Goal: Task Accomplishment & Management: Complete application form

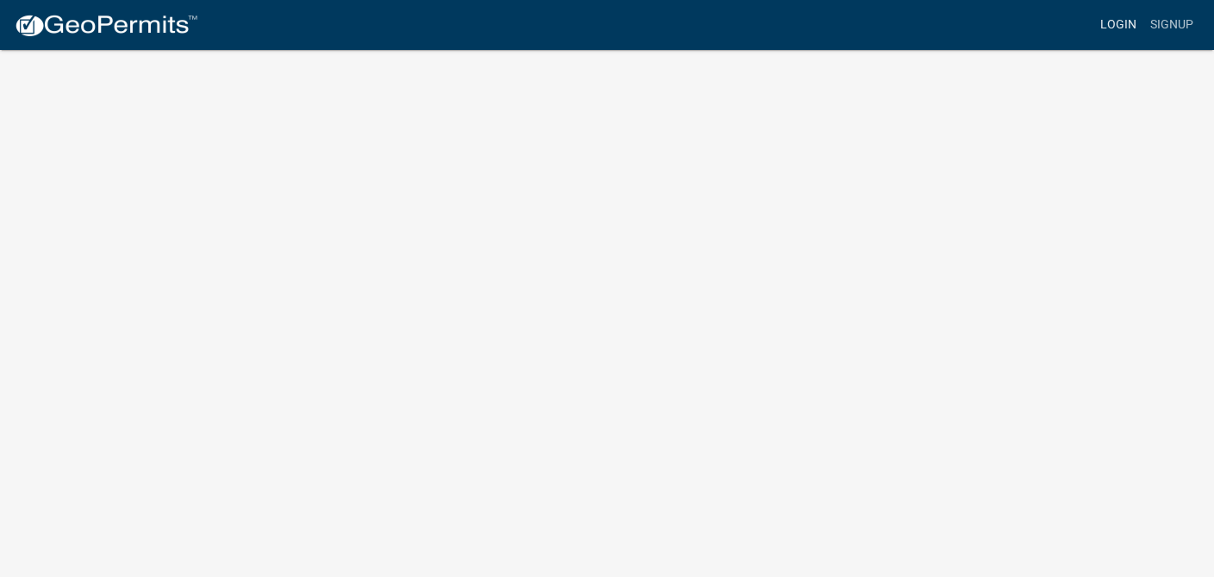
click at [1121, 20] on link "Login" at bounding box center [1118, 25] width 50 height 33
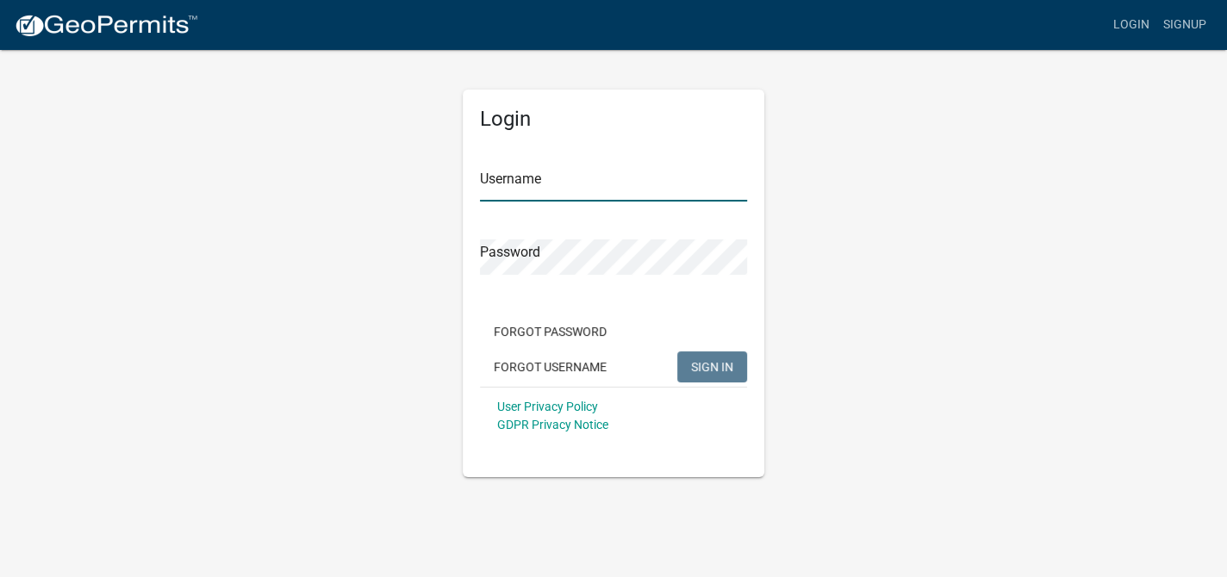
type input "Plumbing Paramedics"
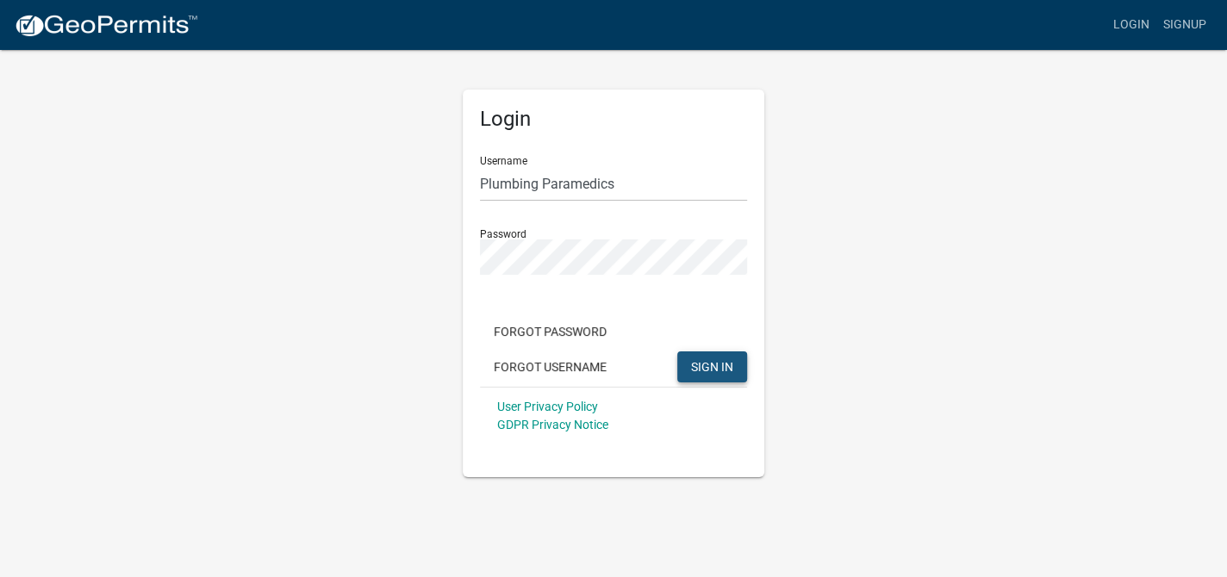
click at [711, 367] on span "SIGN IN" at bounding box center [712, 366] width 42 height 14
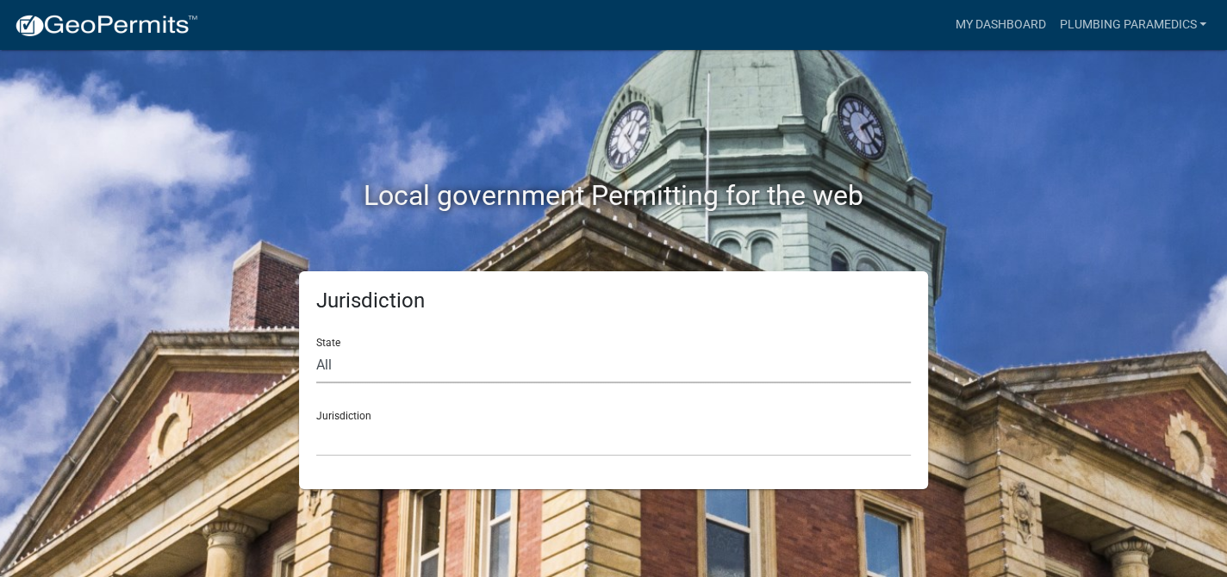
click at [359, 366] on select "All [US_STATE] [US_STATE] [US_STATE] [US_STATE] [US_STATE] [US_STATE] [US_STATE…" at bounding box center [613, 365] width 595 height 35
select select "[US_STATE]"
click at [316, 348] on select "All [US_STATE] [US_STATE] [US_STATE] [US_STATE] [US_STATE] [US_STATE] [US_STATE…" at bounding box center [613, 365] width 595 height 35
click at [333, 433] on select "City of [GEOGRAPHIC_DATA], [US_STATE] City of [GEOGRAPHIC_DATA], [US_STATE] Cit…" at bounding box center [613, 438] width 595 height 35
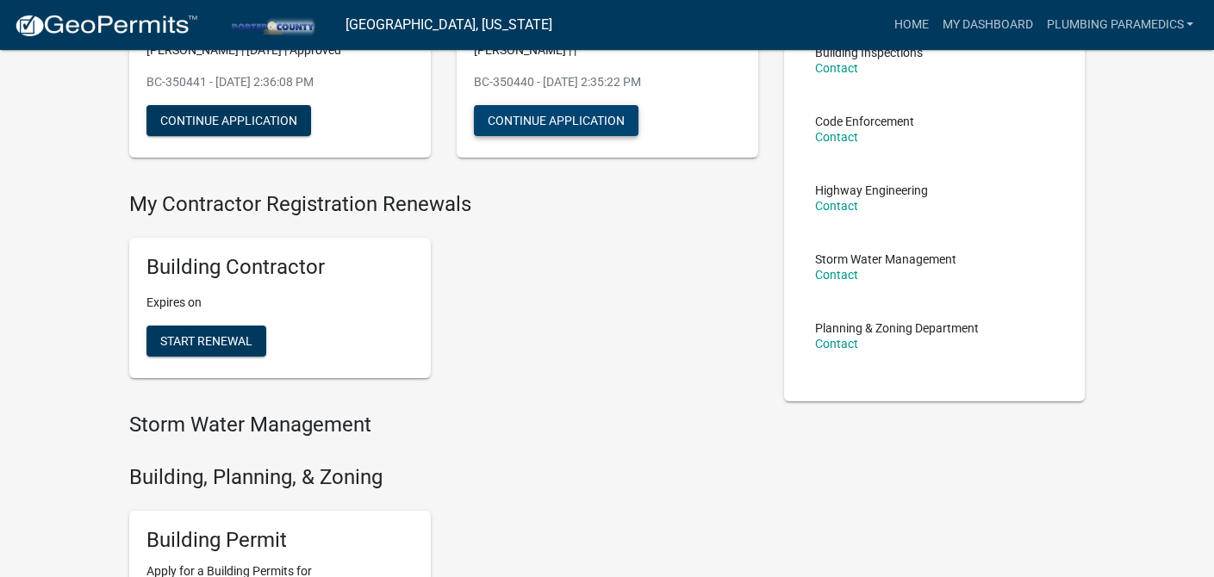
scroll to position [86, 0]
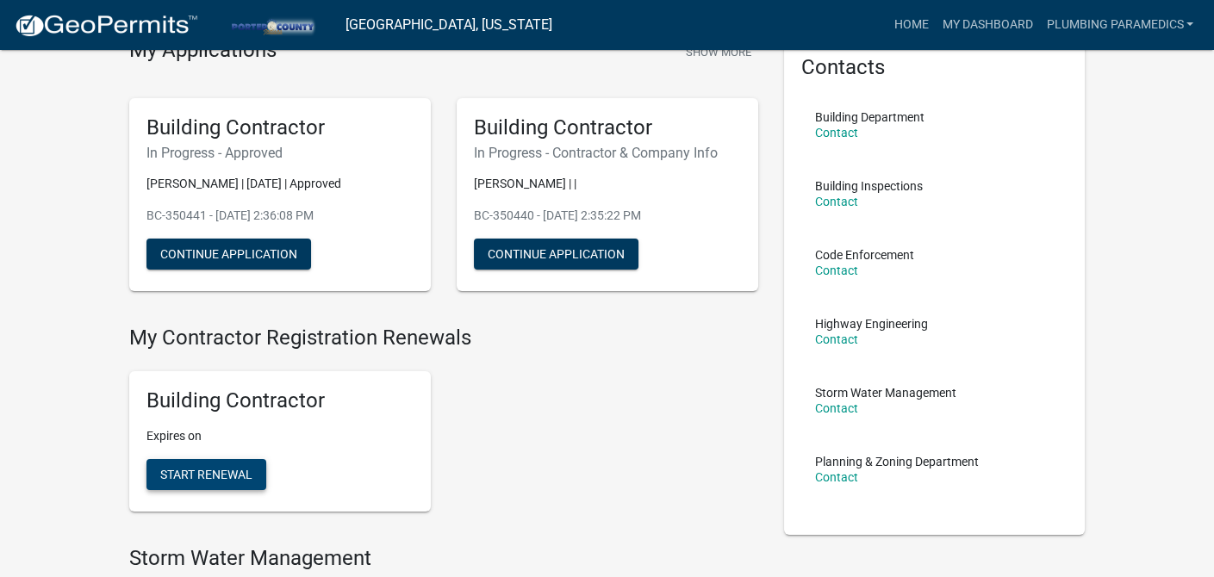
click at [201, 472] on span "Start Renewal" at bounding box center [206, 475] width 92 height 14
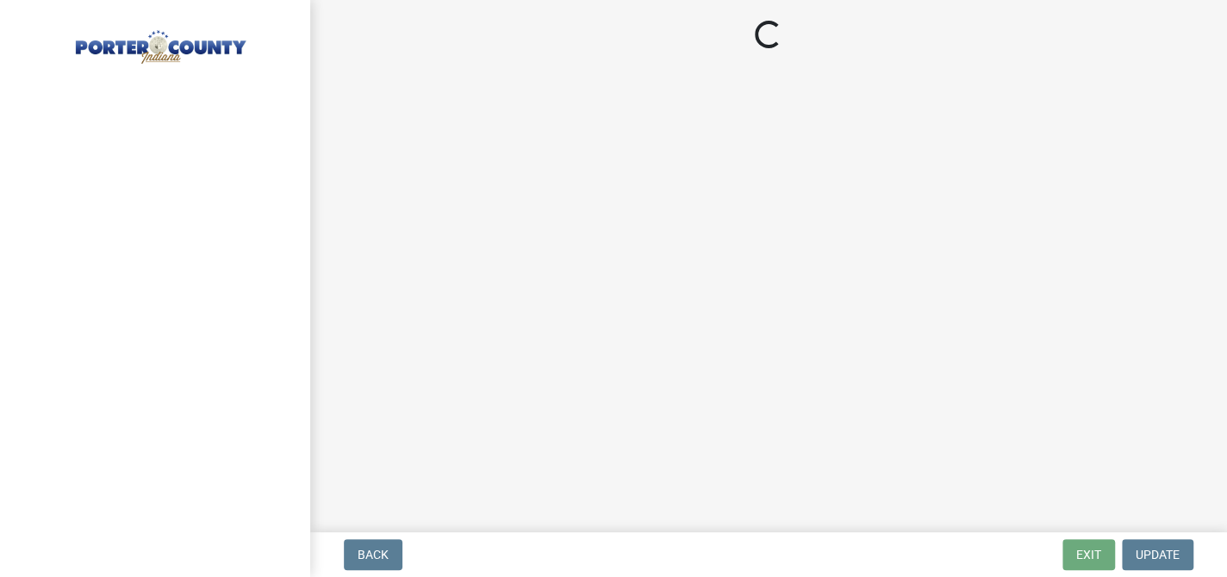
select select "IN"
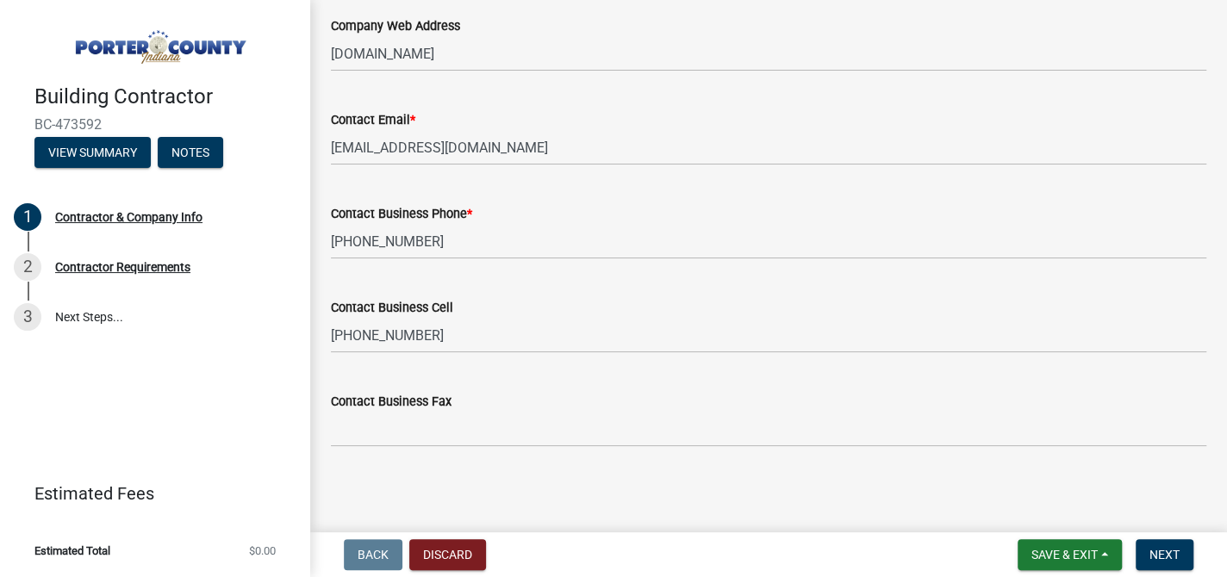
scroll to position [975, 0]
click at [1091, 552] on span "Save & Exit" at bounding box center [1064, 555] width 66 height 14
click at [1064, 456] on button "Save" at bounding box center [1053, 468] width 138 height 41
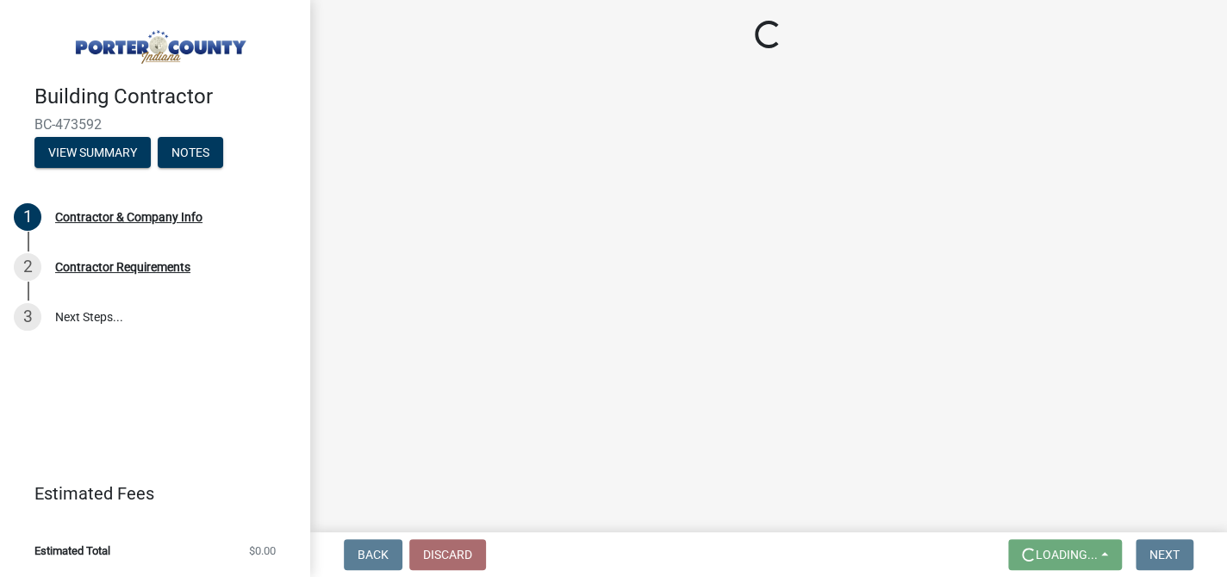
scroll to position [0, 0]
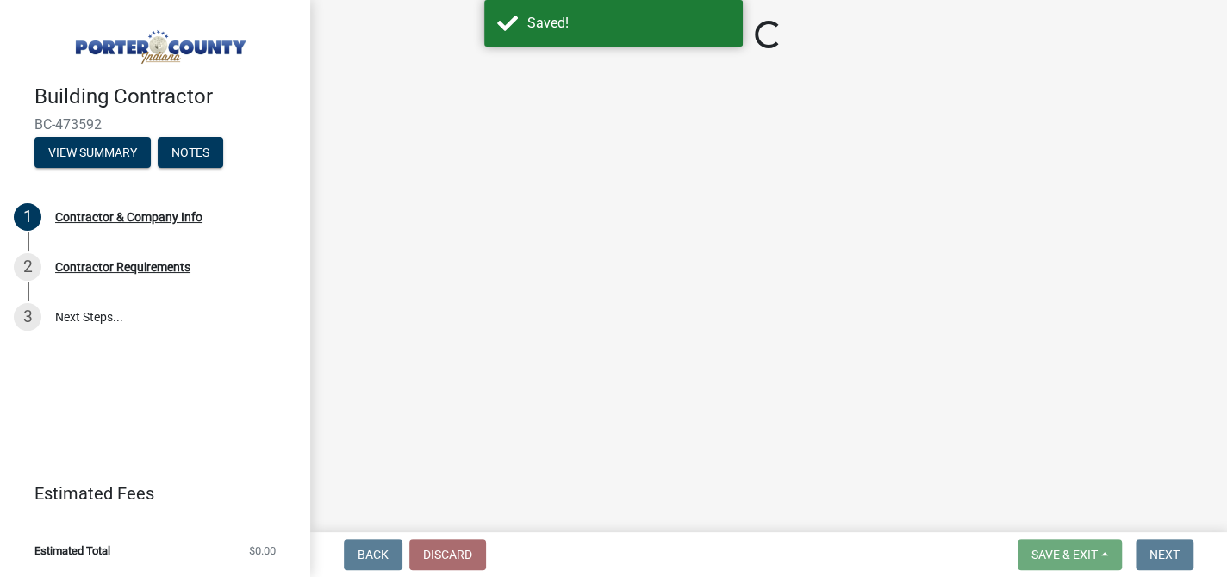
select select "IN"
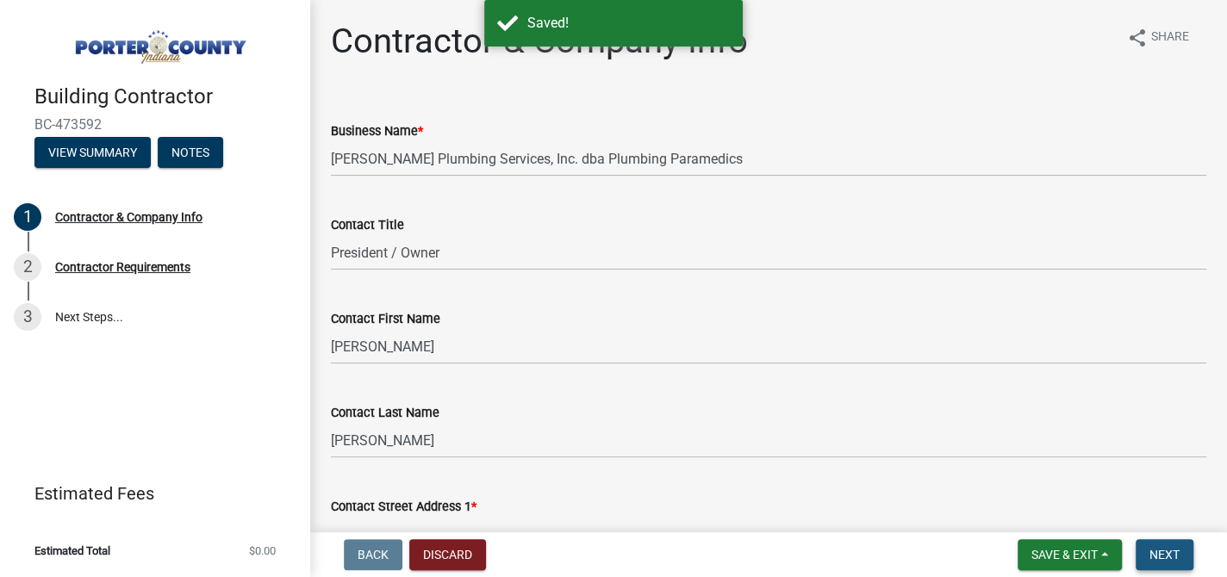
click at [1152, 552] on span "Next" at bounding box center [1164, 555] width 30 height 14
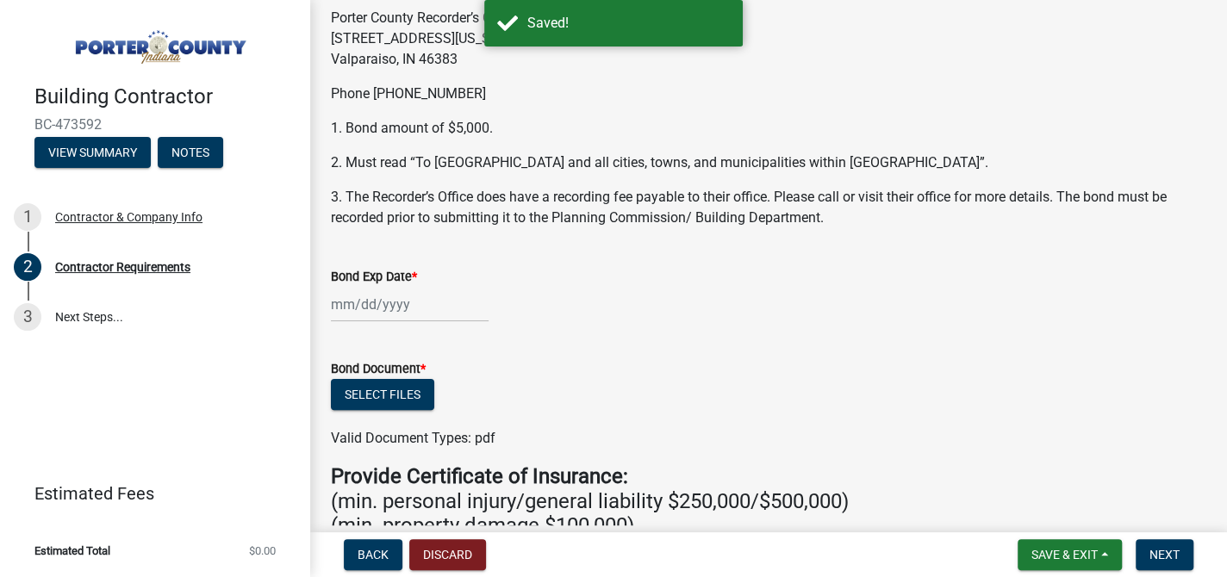
scroll to position [86, 0]
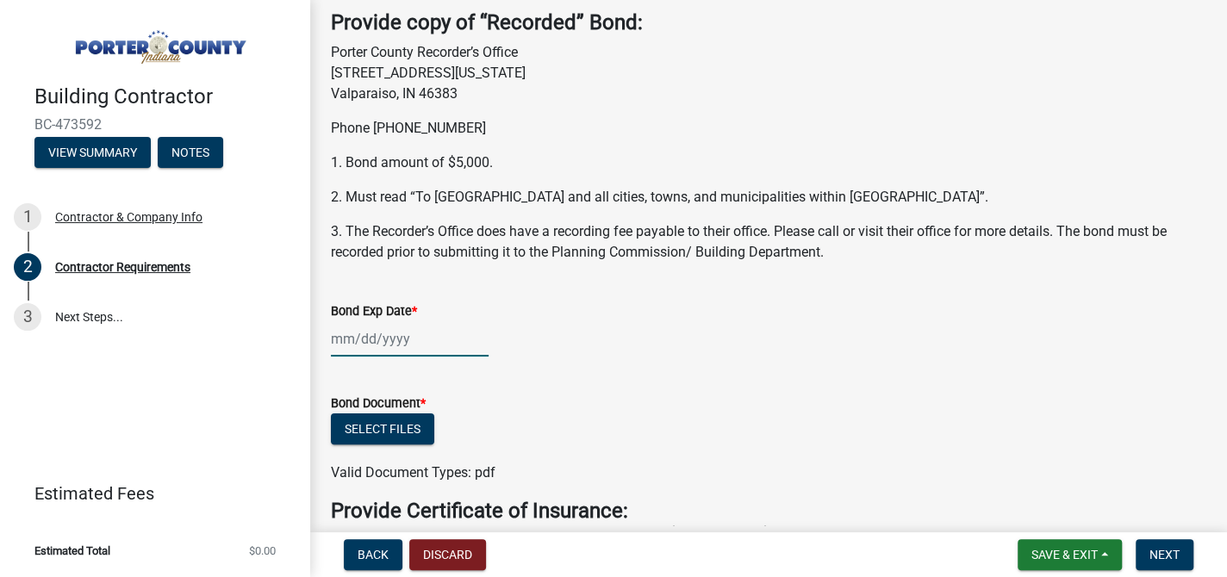
click at [346, 339] on div at bounding box center [410, 338] width 158 height 35
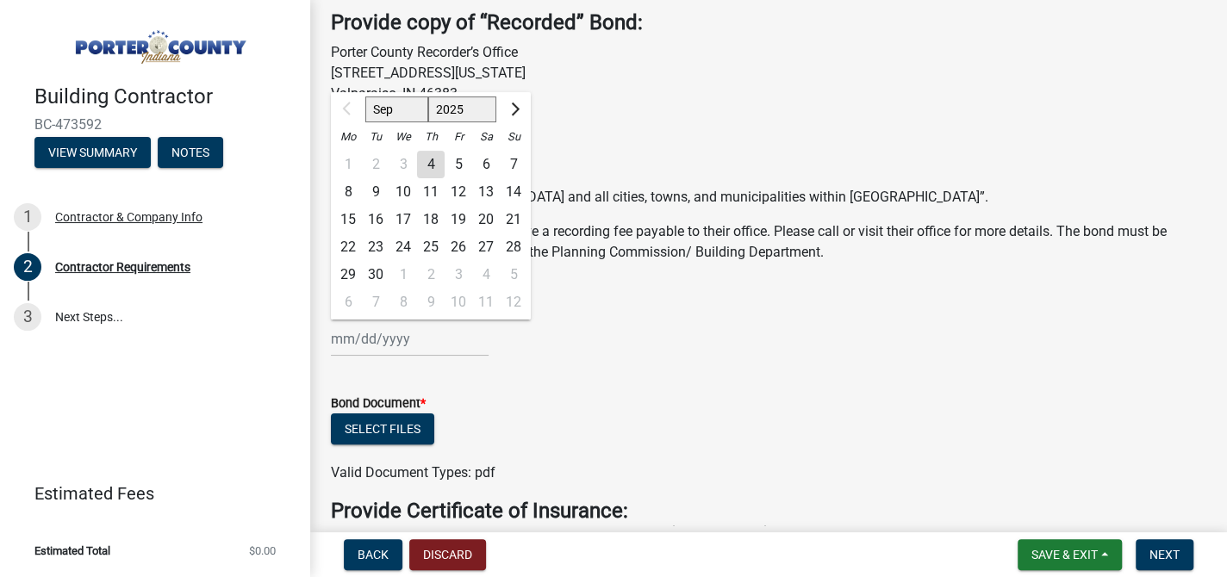
drag, startPoint x: 500, startPoint y: 104, endPoint x: 511, endPoint y: 104, distance: 11.2
click at [501, 104] on div at bounding box center [513, 110] width 34 height 28
click at [511, 104] on span "Next month" at bounding box center [513, 109] width 13 height 13
click at [520, 104] on button "Next month" at bounding box center [513, 110] width 21 height 28
click at [514, 104] on span "Next month" at bounding box center [513, 109] width 13 height 13
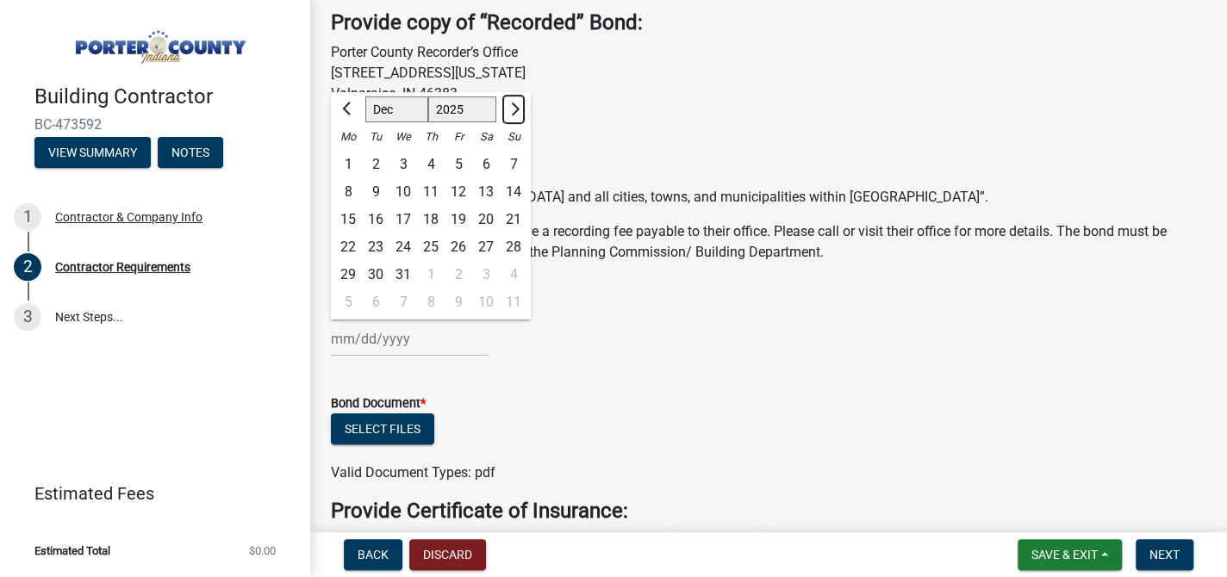
click at [514, 104] on span "Next month" at bounding box center [513, 109] width 13 height 13
select select "1"
select select "2026"
click at [514, 104] on span "Next month" at bounding box center [513, 109] width 13 height 13
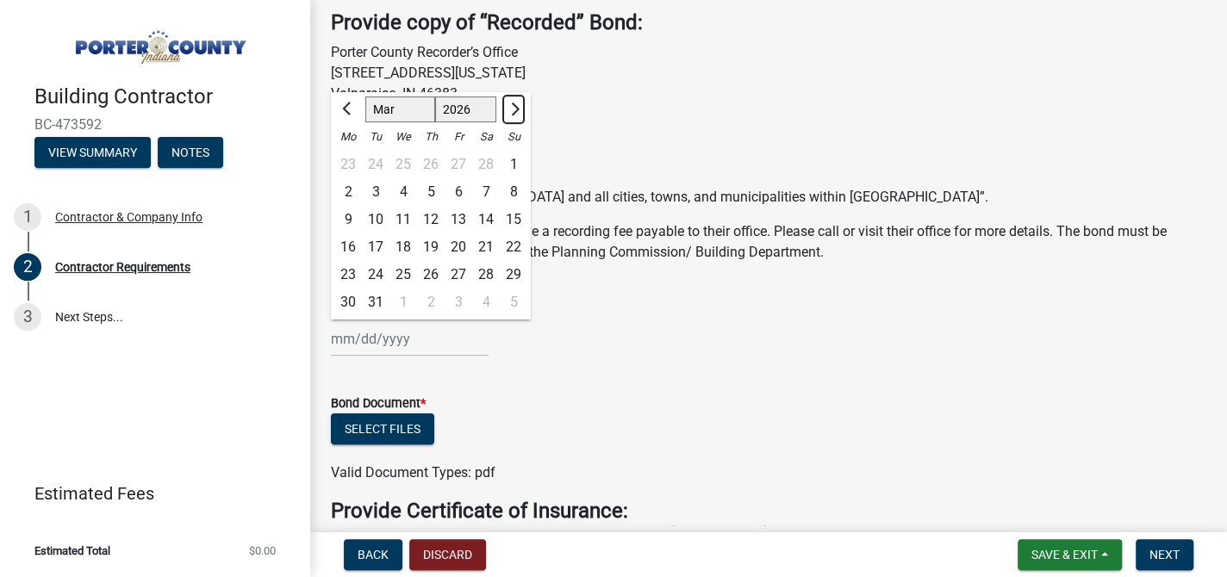
click at [514, 104] on span "Next month" at bounding box center [513, 109] width 13 height 13
click at [346, 108] on span "Previous month" at bounding box center [348, 109] width 13 height 13
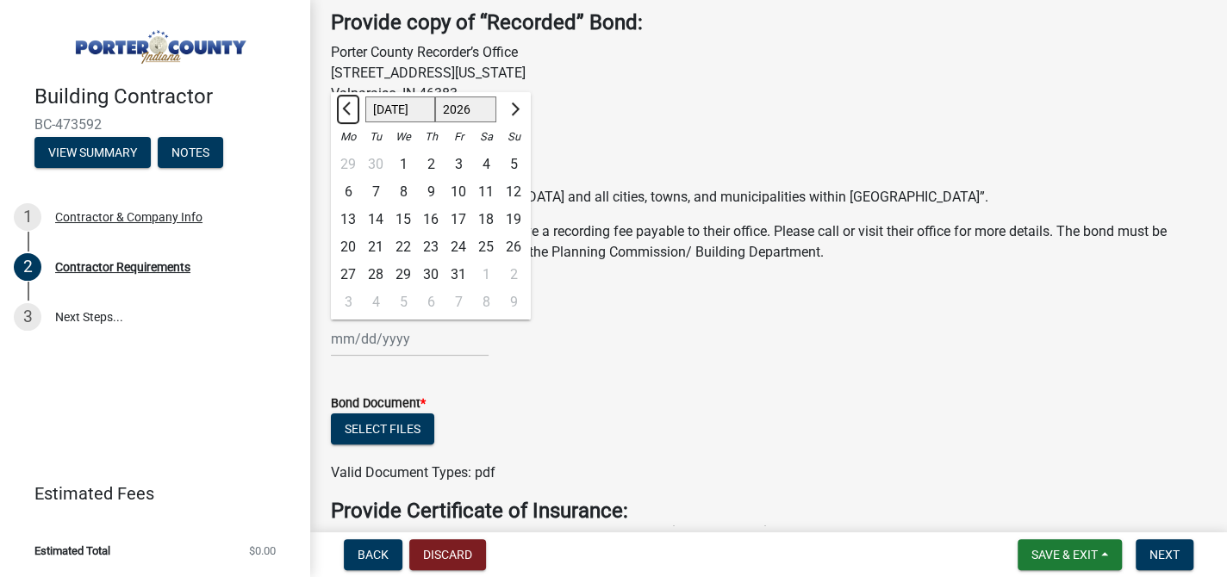
select select "6"
click at [484, 159] on div "6" at bounding box center [486, 165] width 28 height 28
type input "[DATE]"
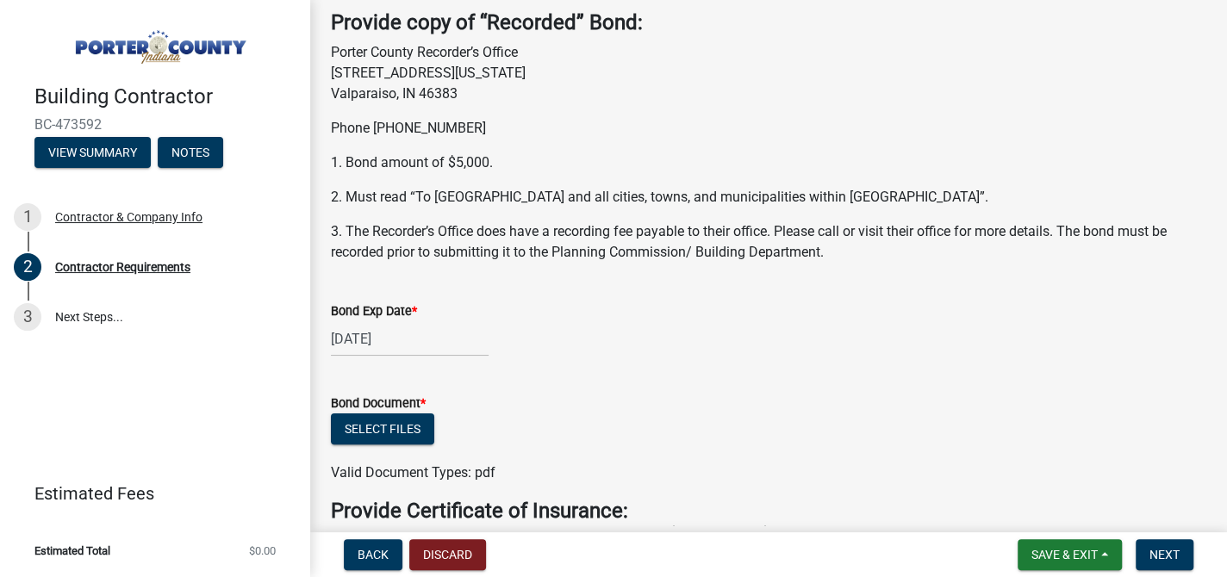
click at [566, 415] on div "Select files" at bounding box center [768, 431] width 875 height 35
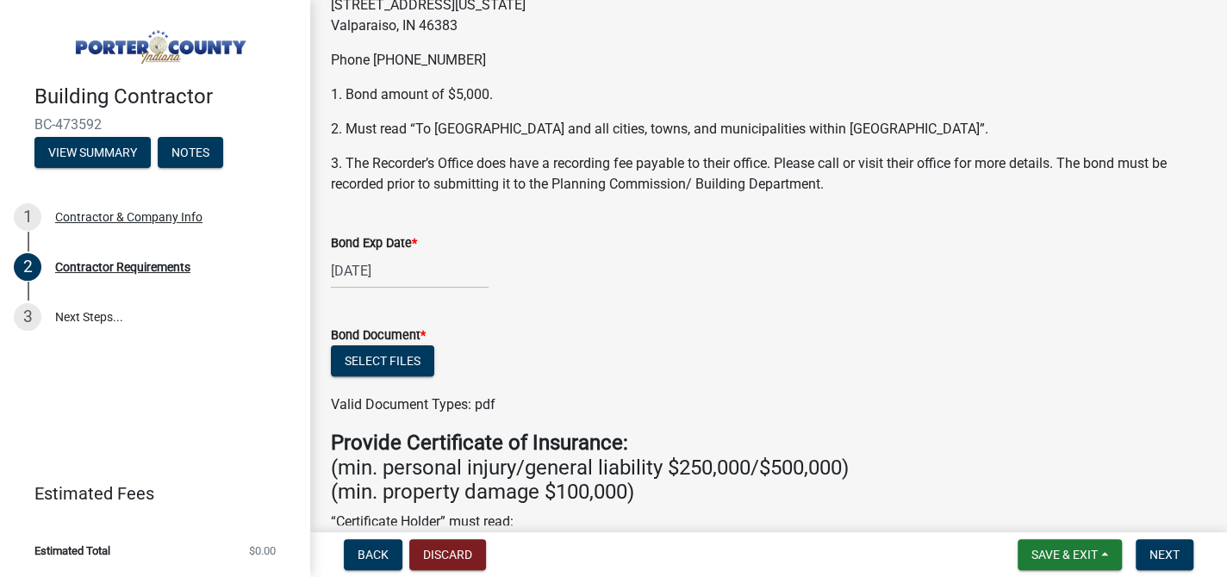
scroll to position [172, 0]
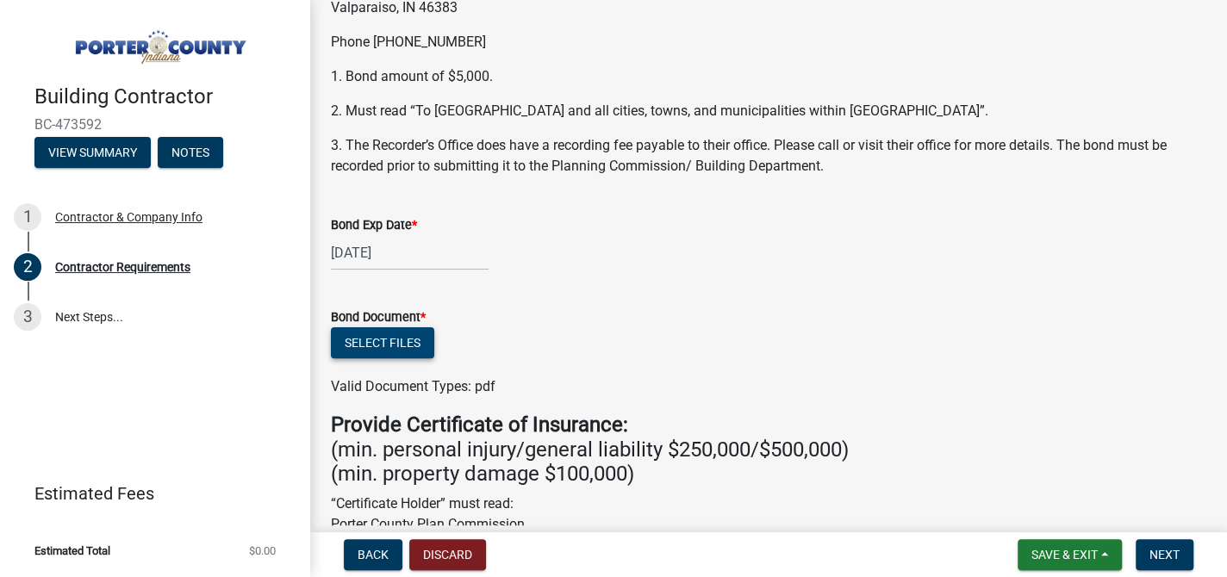
click at [379, 352] on button "Select files" at bounding box center [382, 342] width 103 height 31
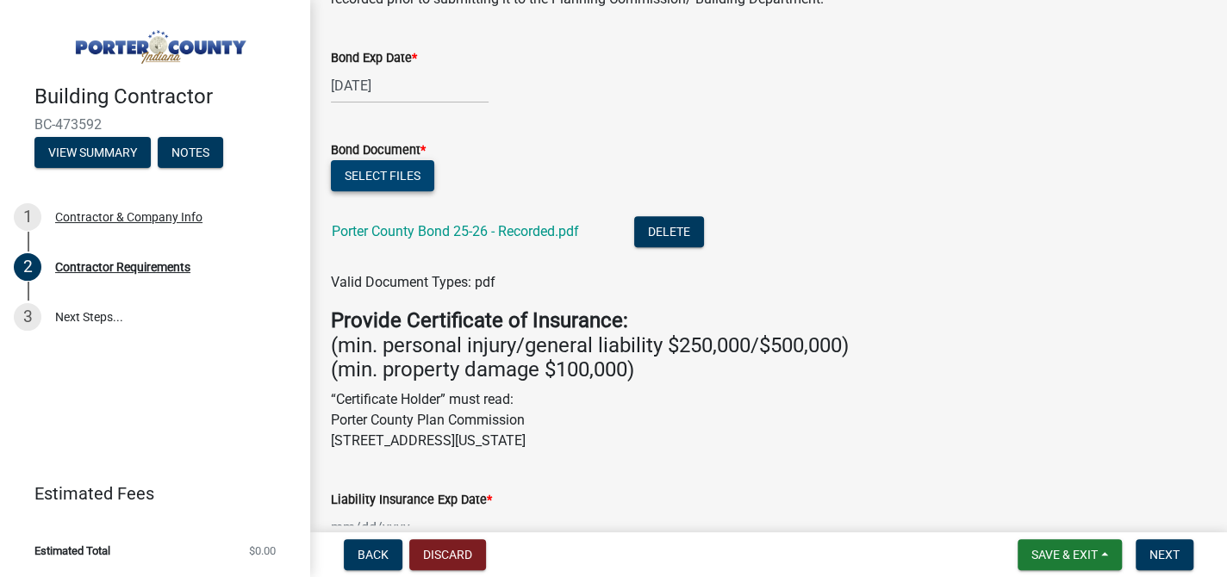
scroll to position [517, 0]
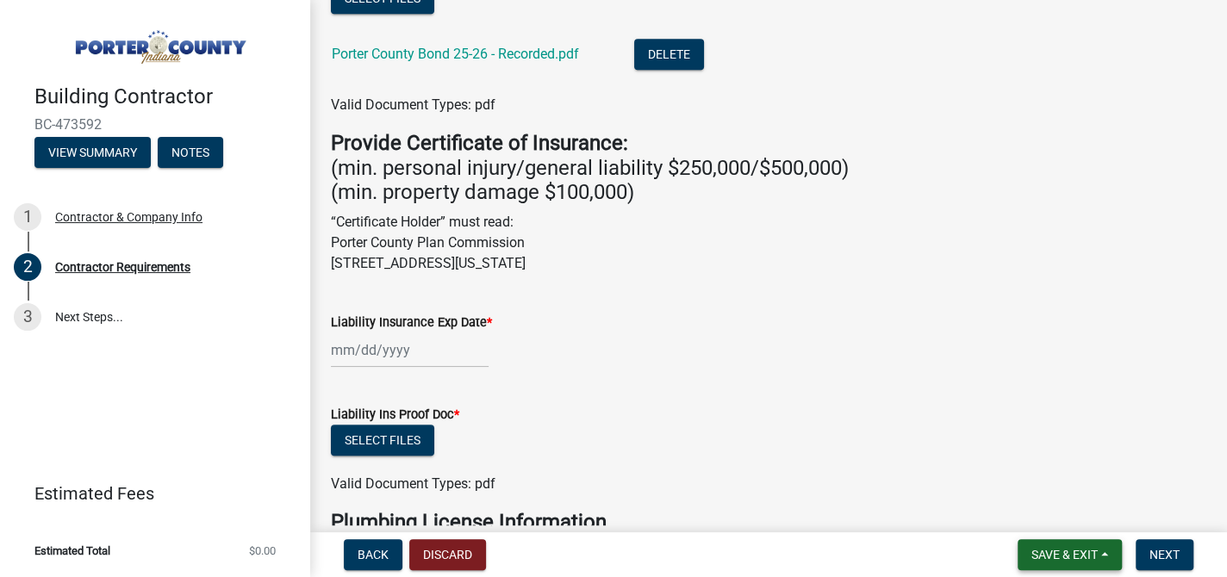
click at [1086, 550] on span "Save & Exit" at bounding box center [1064, 555] width 66 height 14
click at [1051, 464] on button "Save" at bounding box center [1053, 468] width 138 height 41
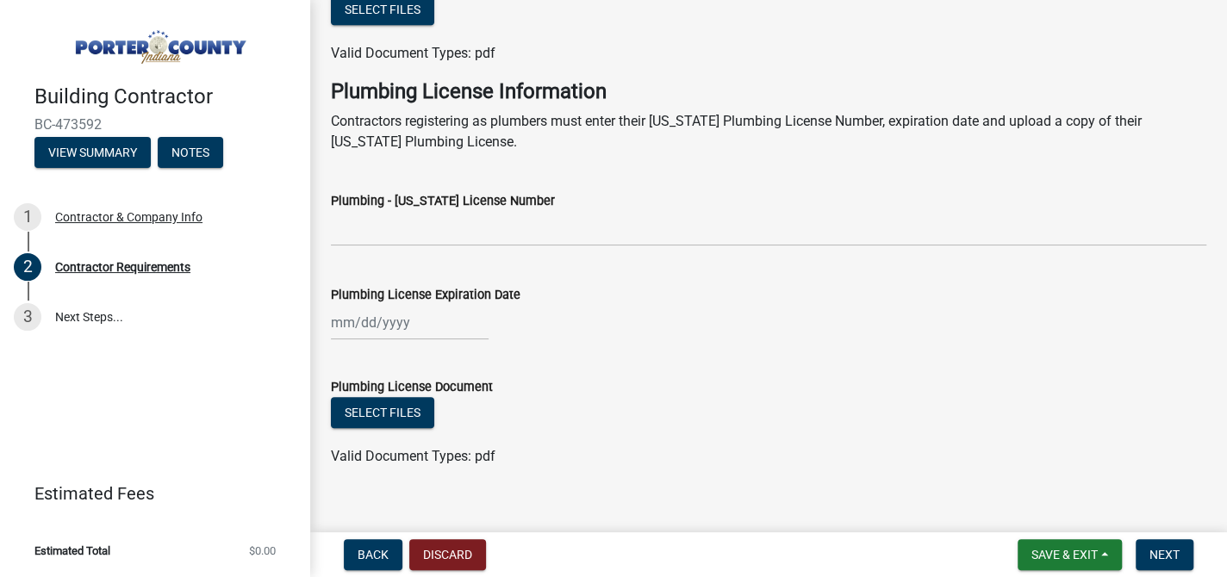
scroll to position [431, 0]
